Goal: Navigation & Orientation: Find specific page/section

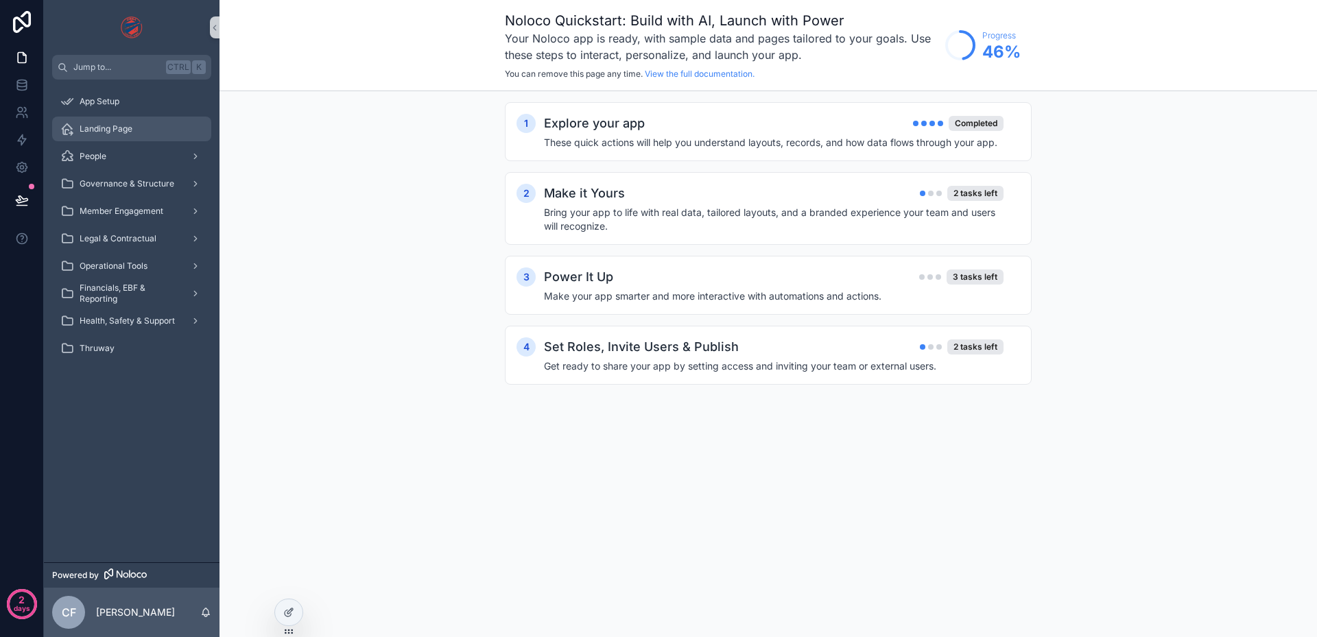
click at [126, 126] on span "Landing Page" at bounding box center [106, 129] width 53 height 11
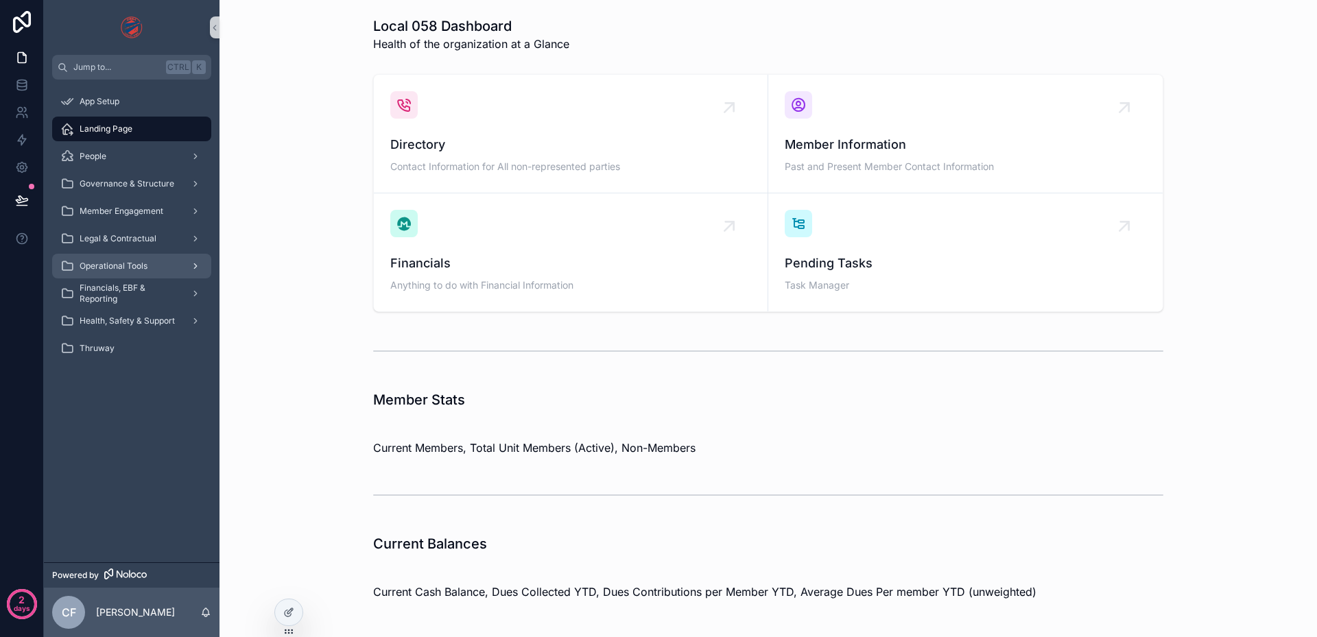
click at [137, 268] on span "Operational Tools" at bounding box center [114, 266] width 68 height 11
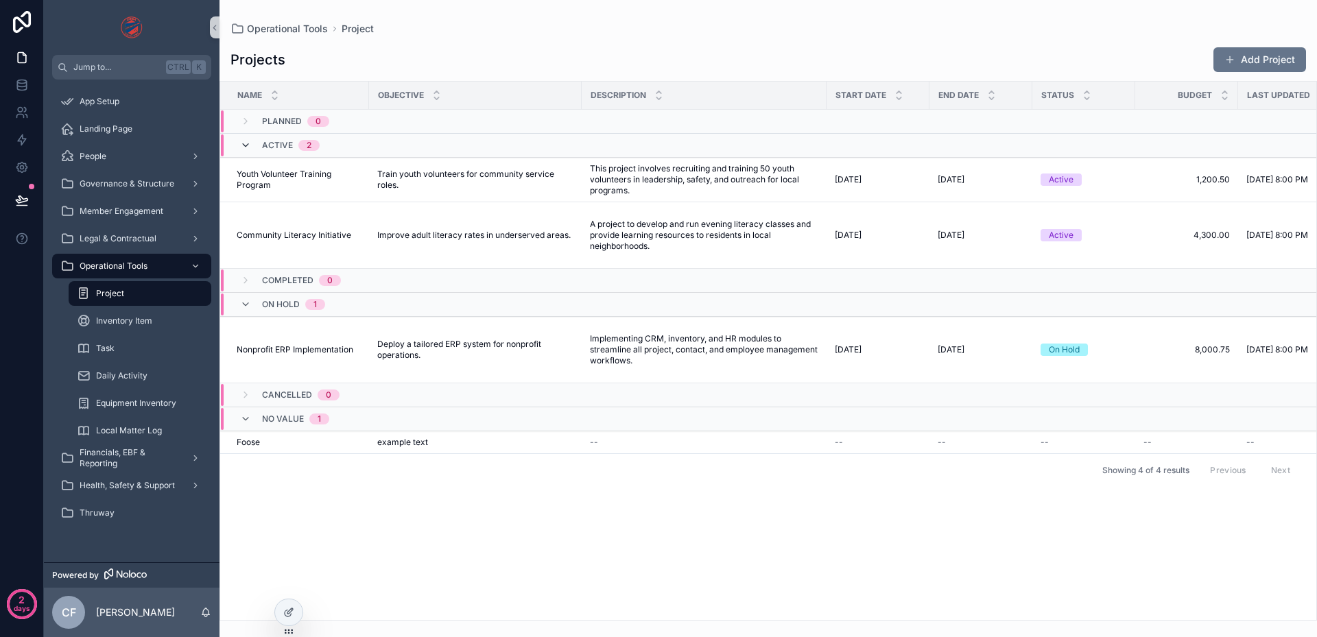
click at [241, 147] on icon "scrollable content" at bounding box center [245, 145] width 11 height 11
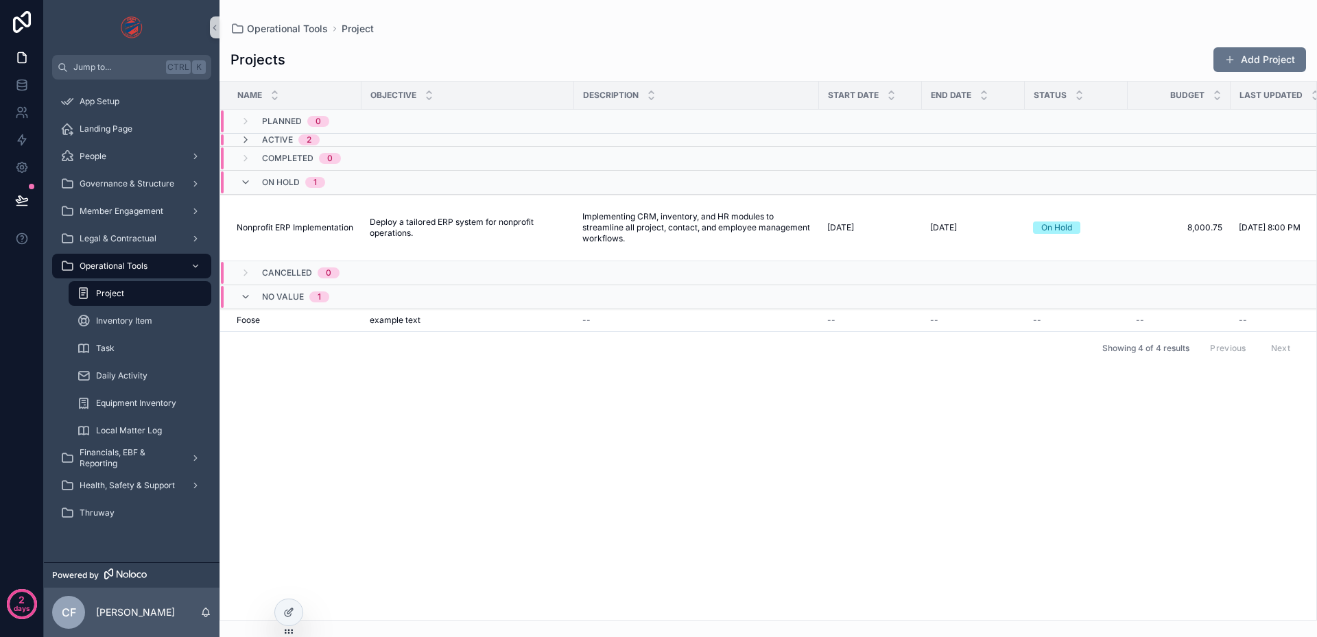
click at [252, 187] on div "On Hold 1" at bounding box center [282, 183] width 85 height 22
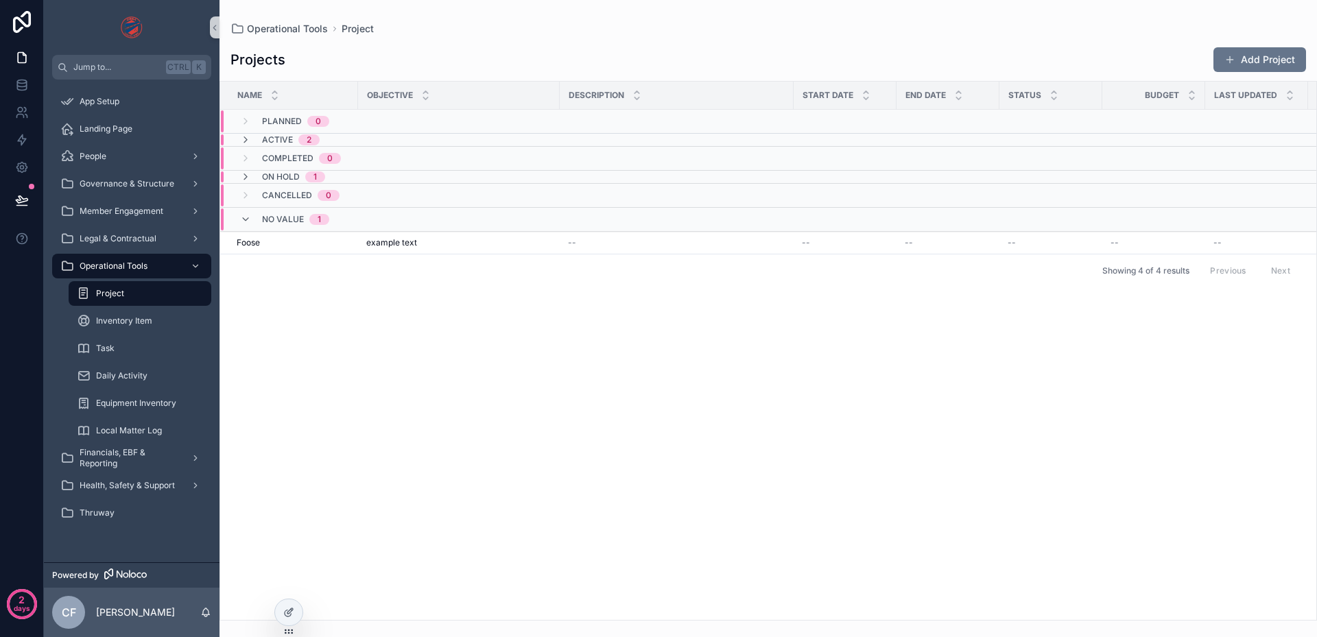
click at [244, 226] on div "No value 1" at bounding box center [284, 220] width 89 height 22
click at [242, 140] on icon "scrollable content" at bounding box center [245, 139] width 11 height 11
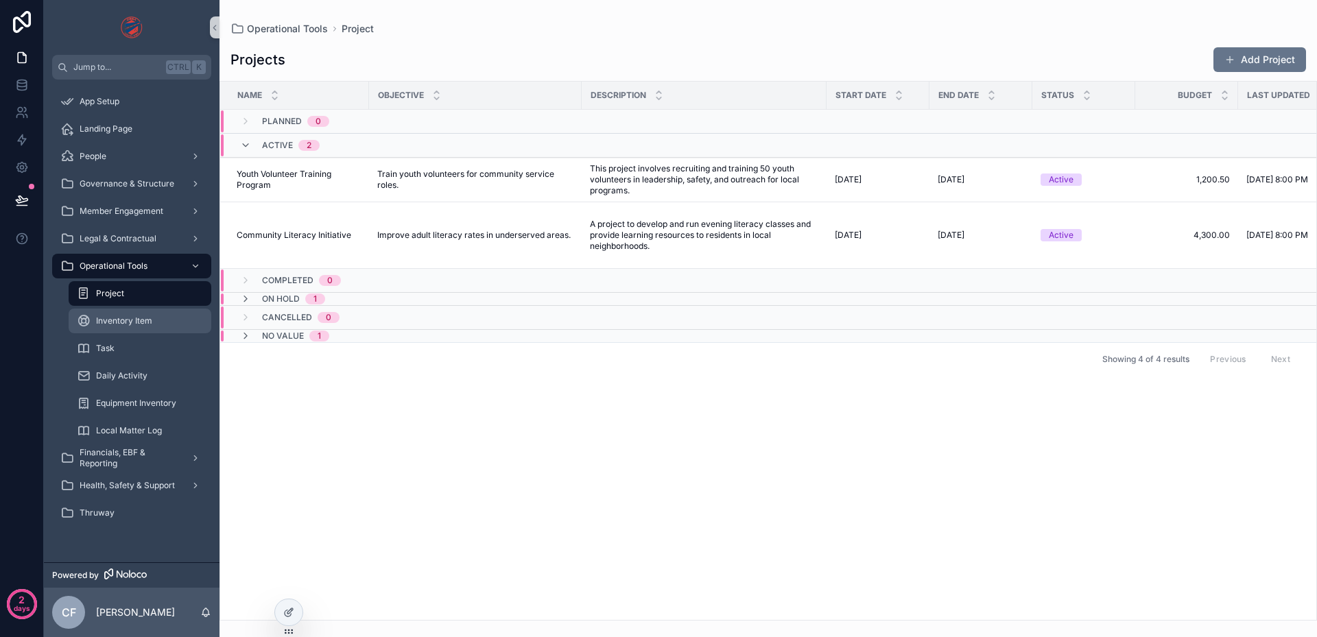
click at [137, 316] on span "Inventory Item" at bounding box center [124, 321] width 56 height 11
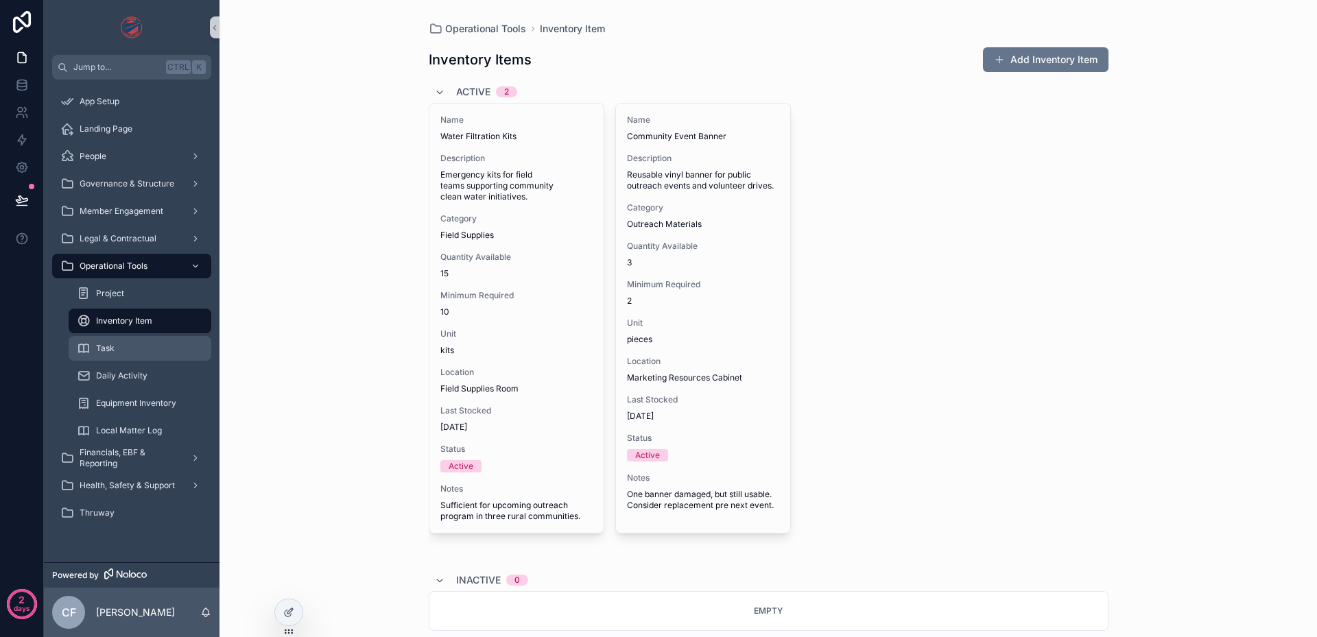
click at [100, 350] on span "Task" at bounding box center [105, 348] width 19 height 11
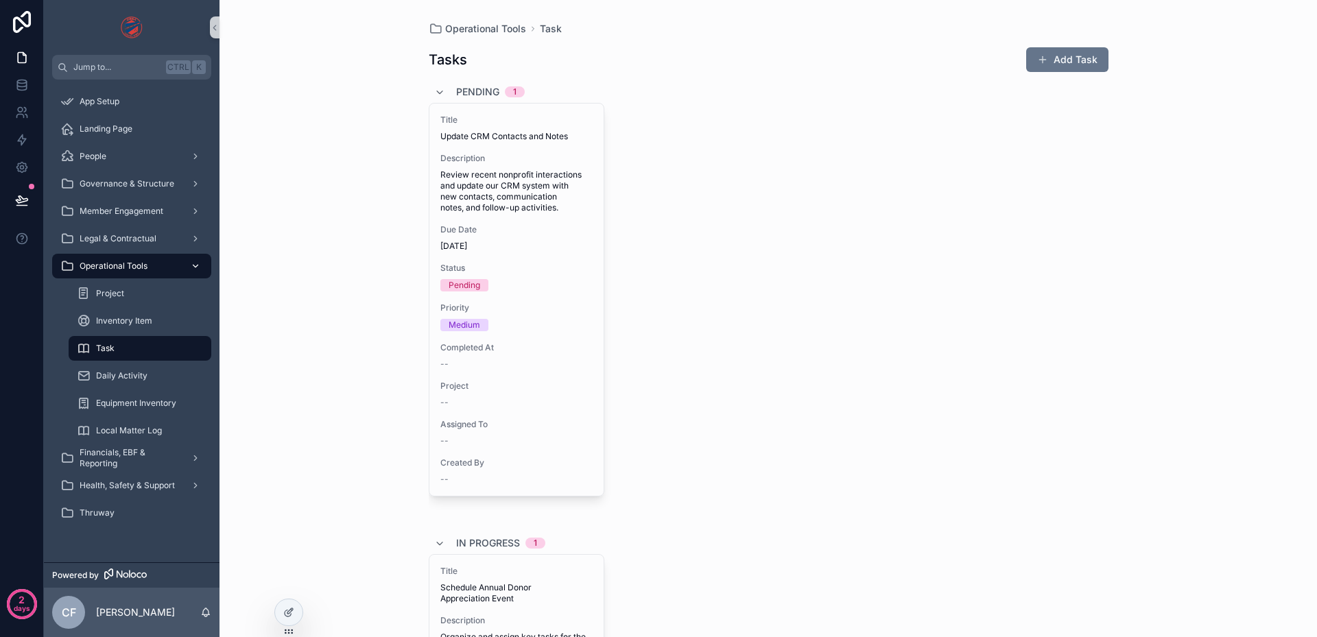
click at [191, 266] on icon "scrollable content" at bounding box center [196, 266] width 10 height 10
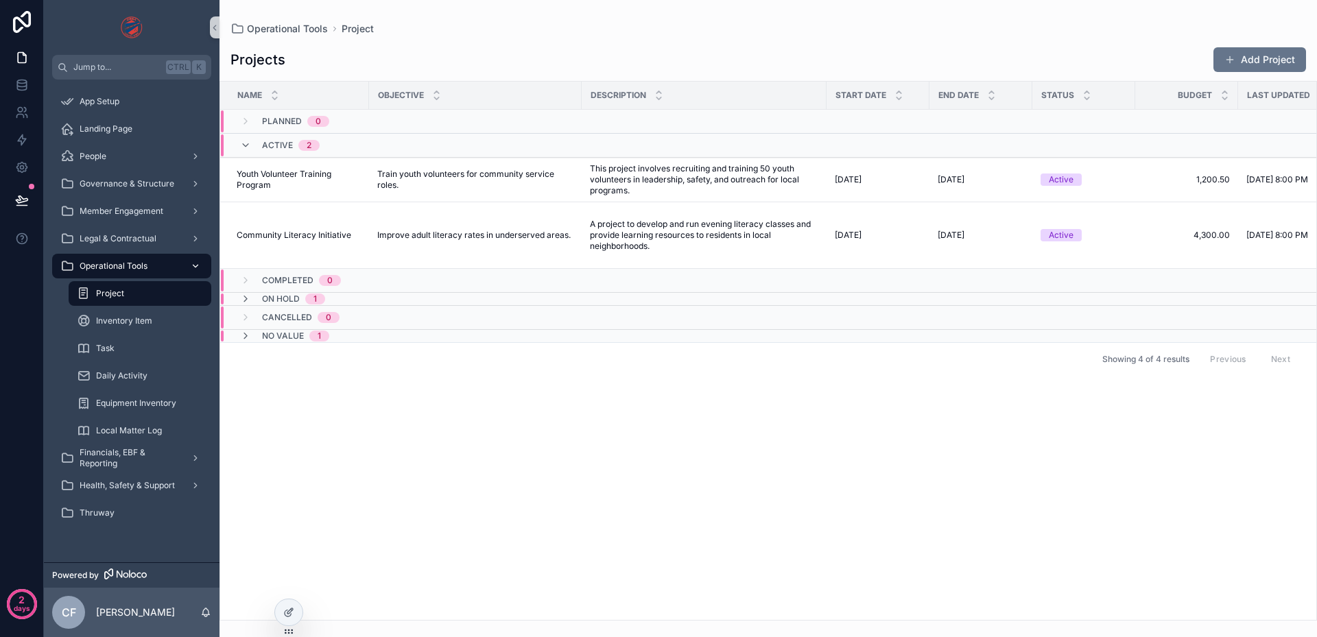
click at [191, 268] on icon "scrollable content" at bounding box center [196, 266] width 10 height 10
click at [196, 266] on icon "scrollable content" at bounding box center [196, 266] width 10 height 10
click at [145, 183] on span "Governance & Structure" at bounding box center [127, 183] width 95 height 11
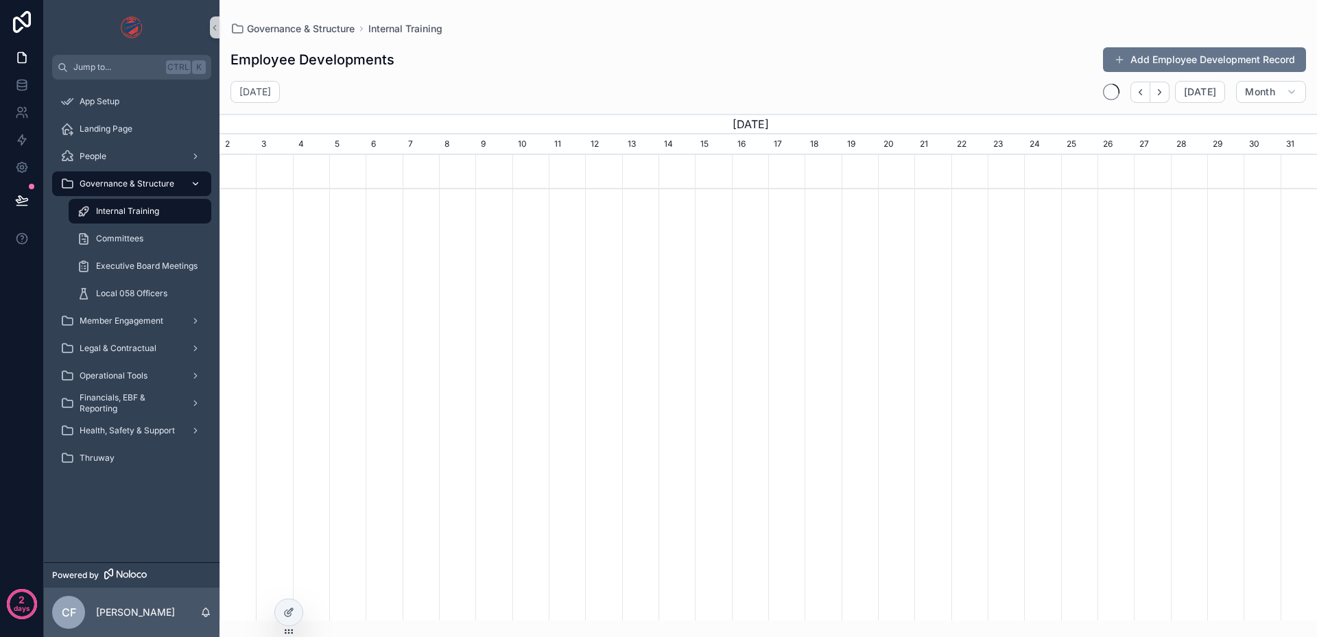
scroll to position [0, 1098]
click at [103, 157] on span "People" at bounding box center [93, 156] width 27 height 11
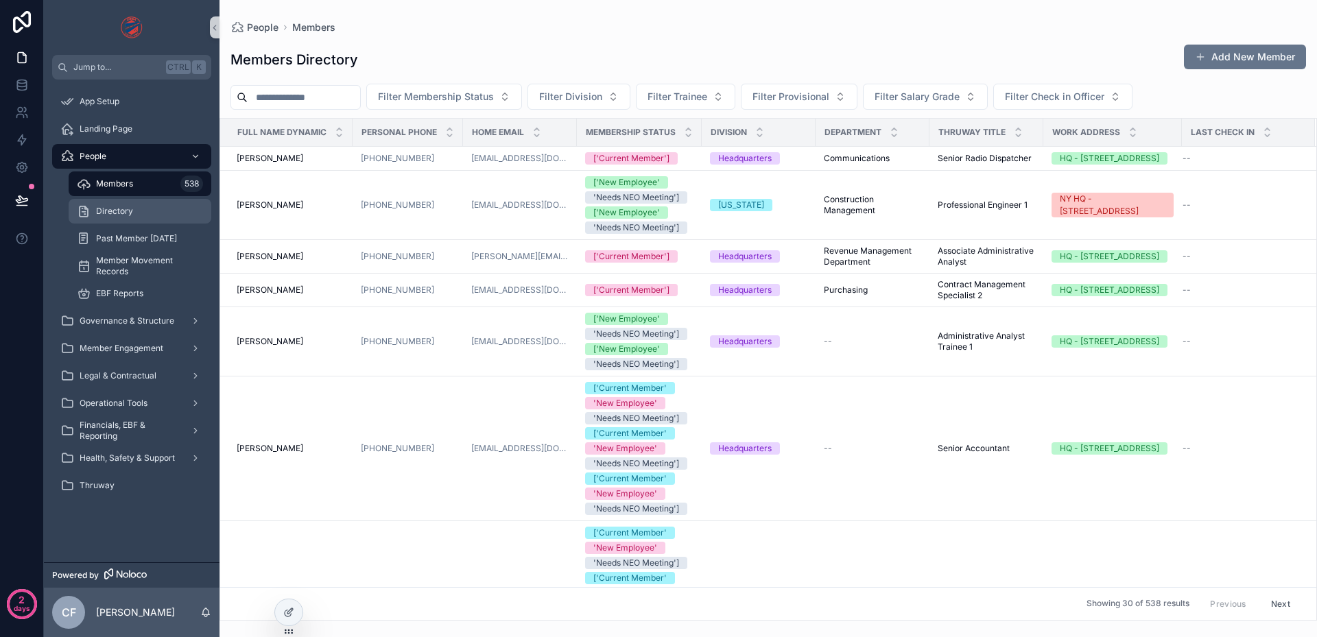
click at [124, 214] on span "Directory" at bounding box center [114, 211] width 37 height 11
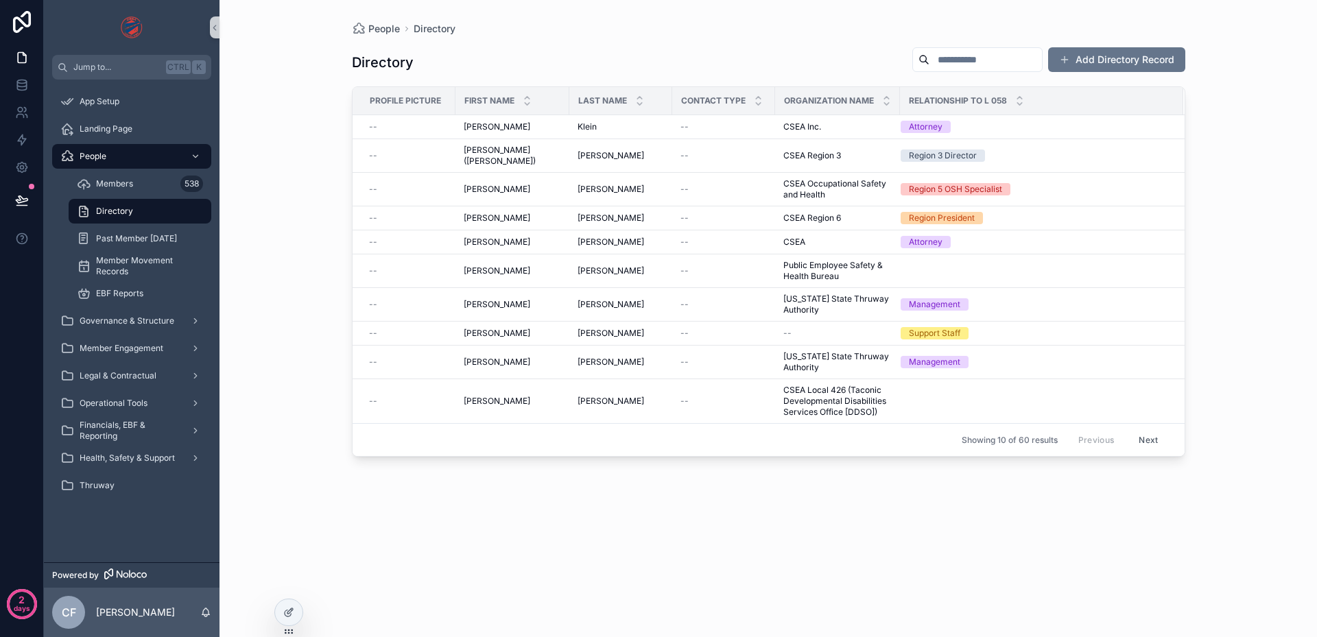
click at [1144, 431] on button "Next" at bounding box center [1148, 440] width 38 height 21
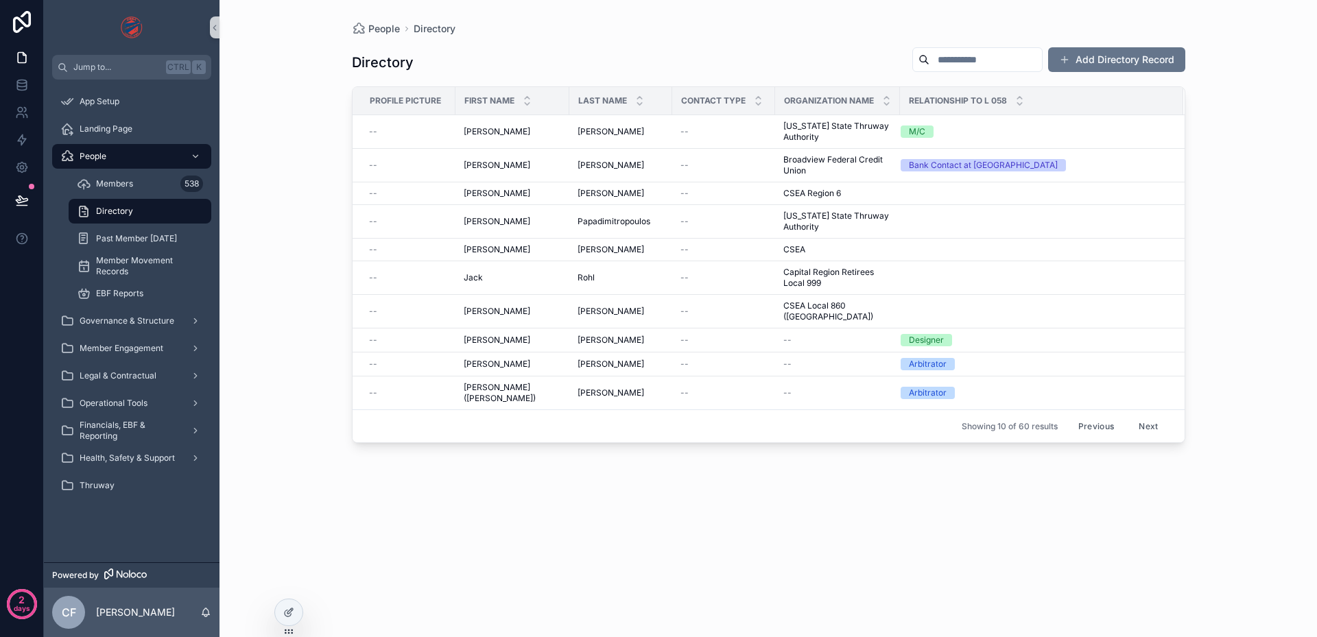
click at [1153, 416] on button "Next" at bounding box center [1148, 426] width 38 height 21
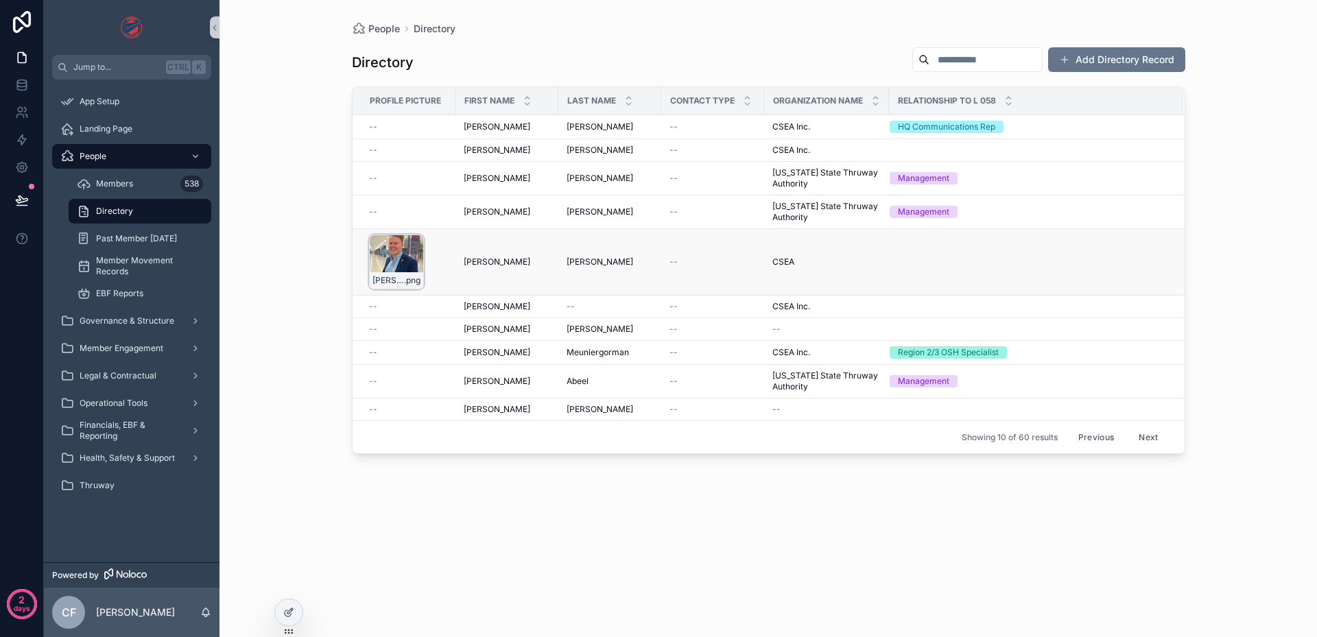
click at [395, 253] on div "[PERSON_NAME]-Headshot .png" at bounding box center [396, 262] width 55 height 55
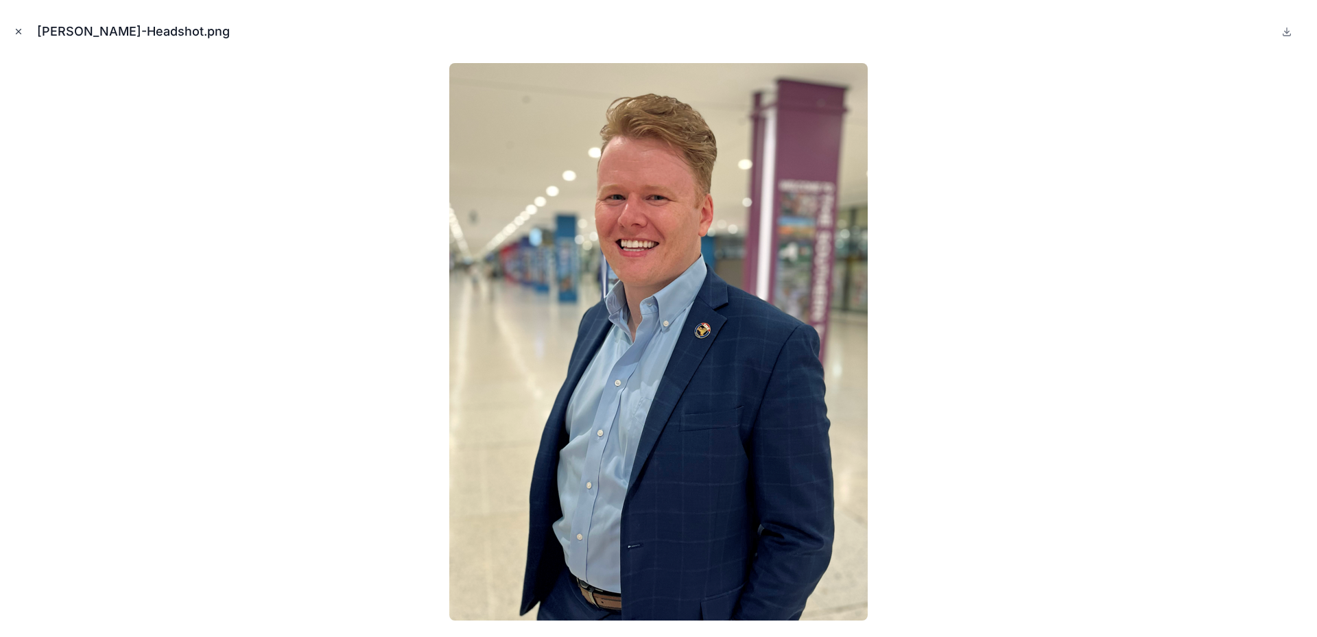
click at [20, 31] on icon "Close modal" at bounding box center [19, 32] width 10 height 10
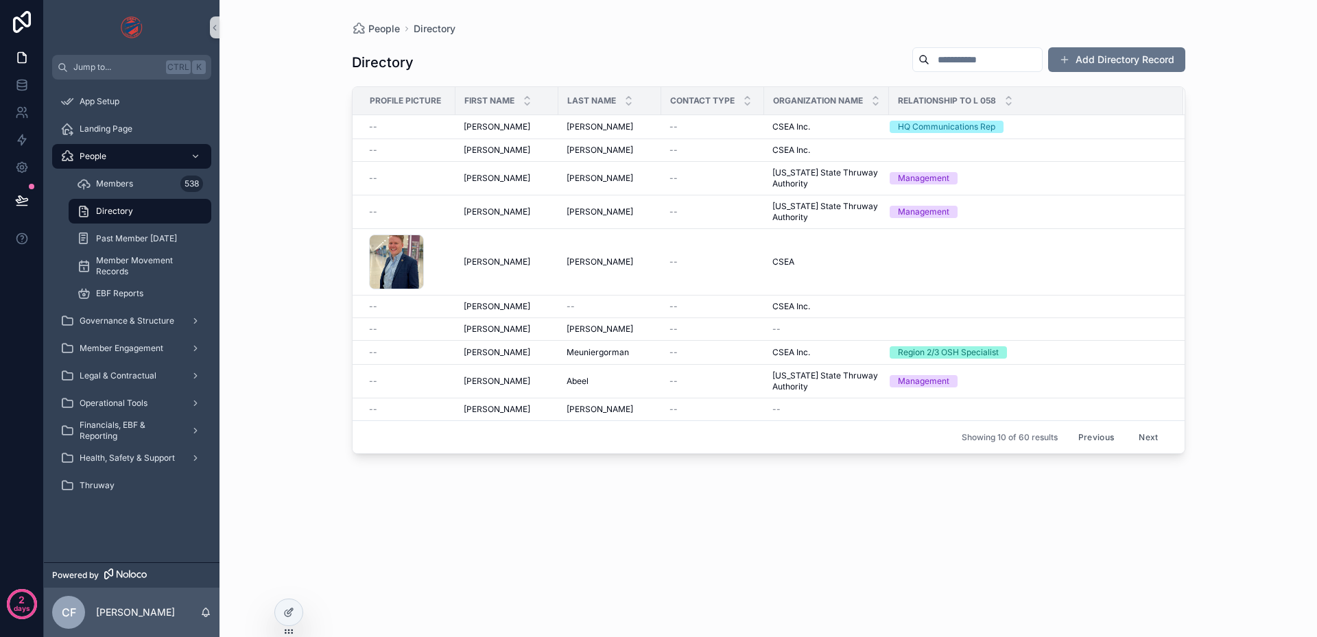
click at [1151, 436] on button "Next" at bounding box center [1148, 437] width 38 height 21
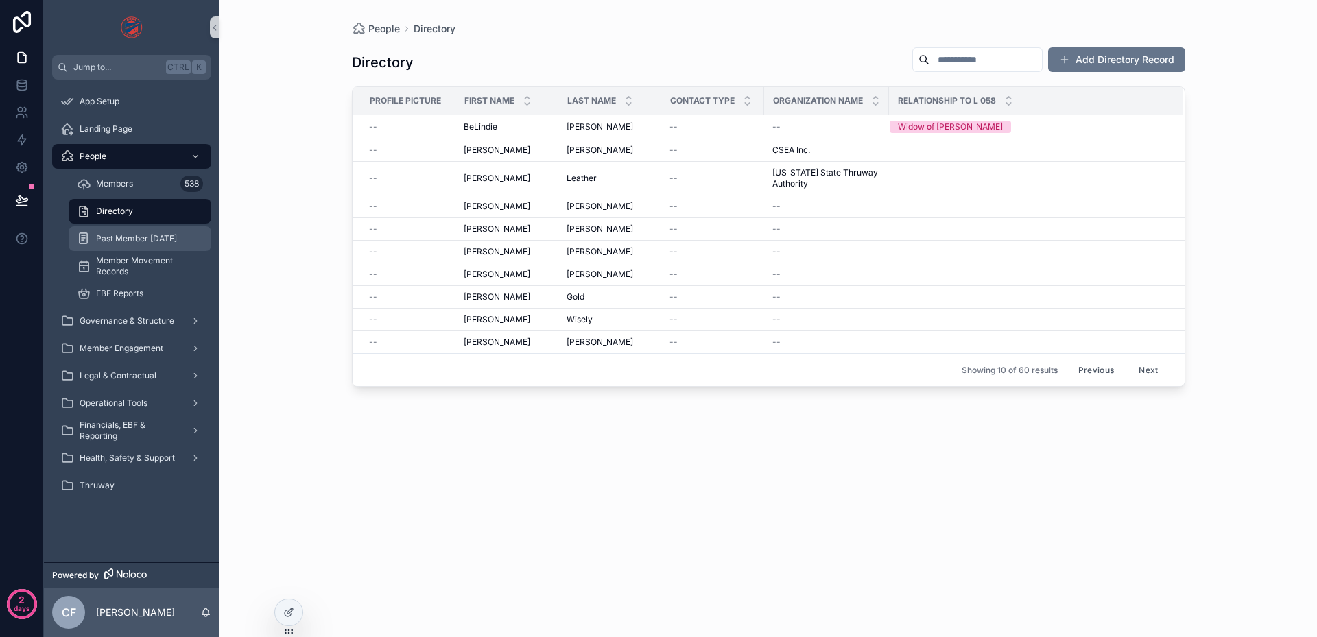
click at [130, 244] on div "Past Member [DATE]" at bounding box center [140, 239] width 126 height 22
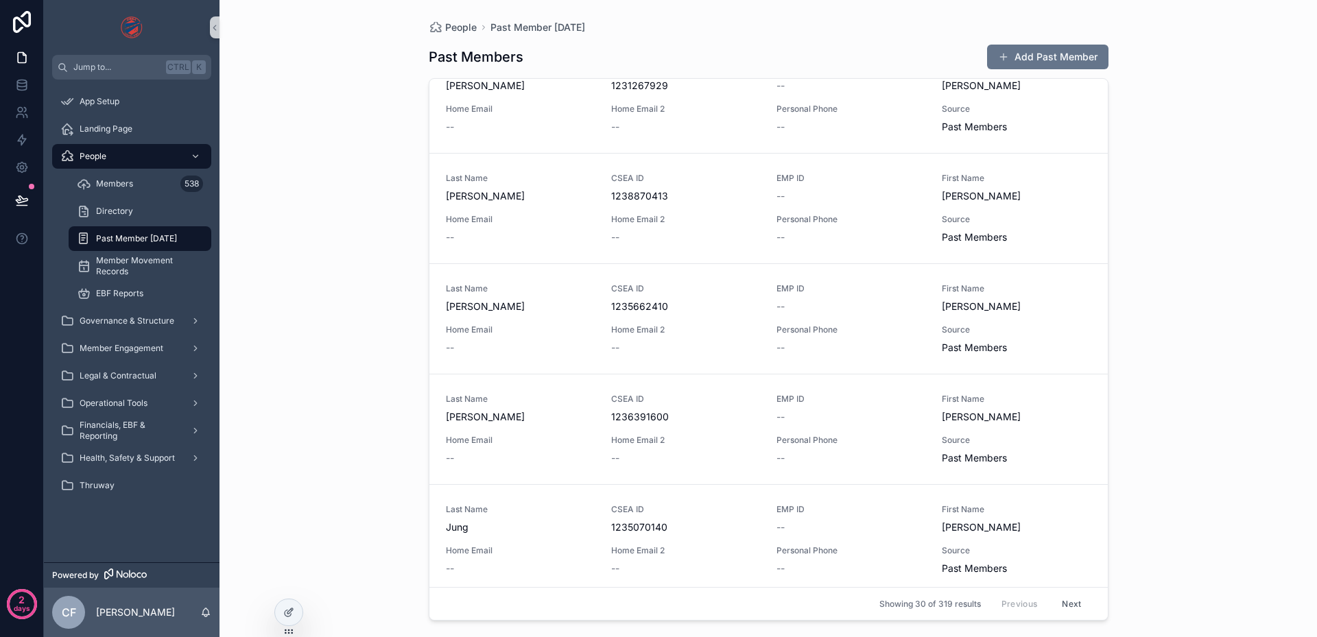
scroll to position [618, 0]
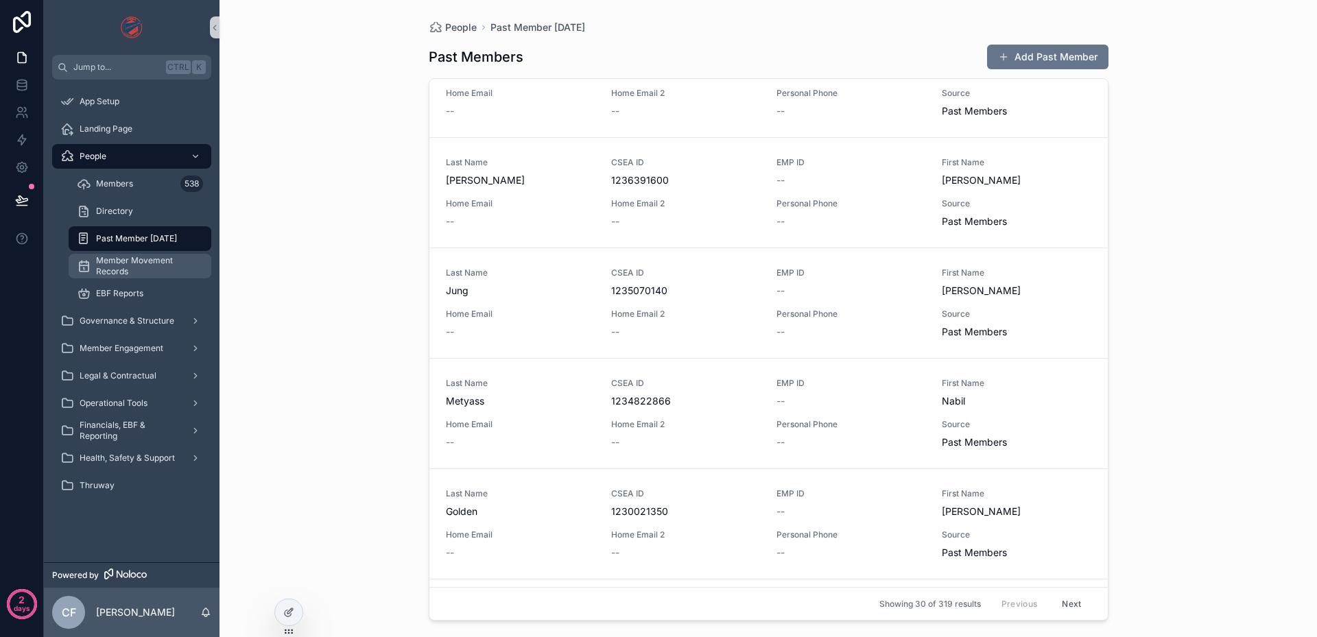
click at [156, 271] on span "Member Movement Records" at bounding box center [147, 266] width 102 height 22
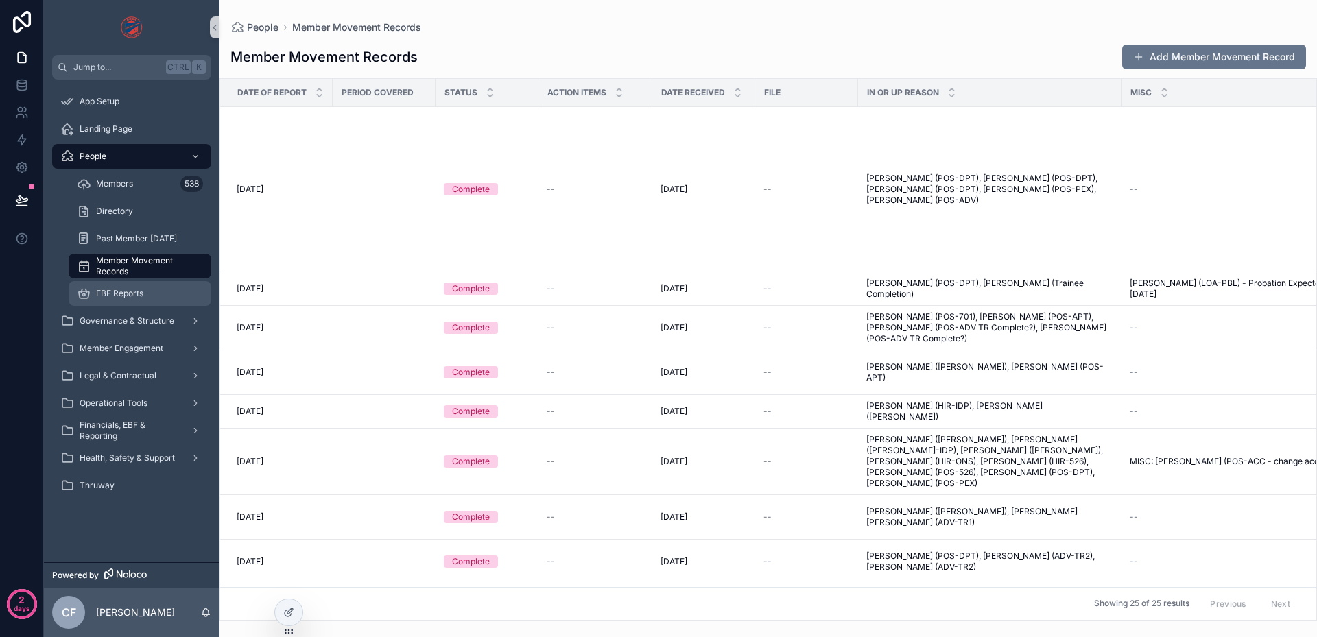
click at [163, 294] on div "EBF Reports" at bounding box center [140, 294] width 126 height 22
